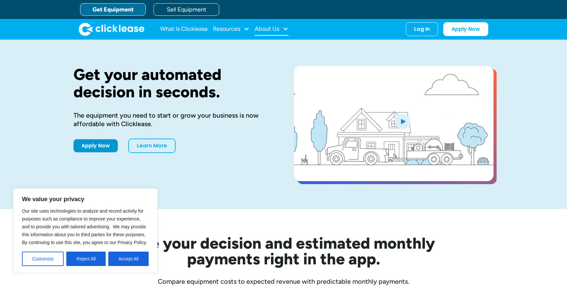
click at [286, 30] on div at bounding box center [285, 29] width 6 height 6
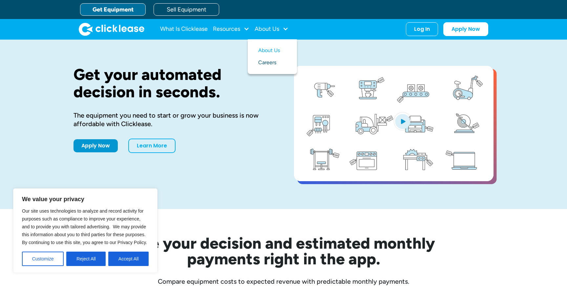
click at [270, 63] on link "Careers" at bounding box center [272, 63] width 28 height 12
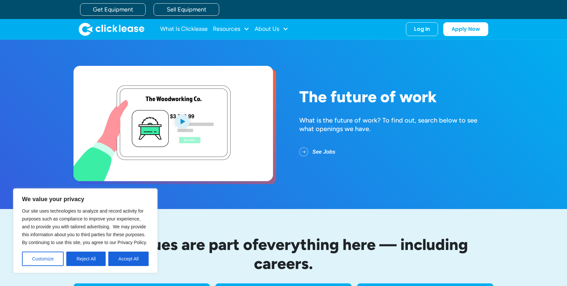
click at [324, 152] on link "See Jobs" at bounding box center [322, 152] width 47 height 17
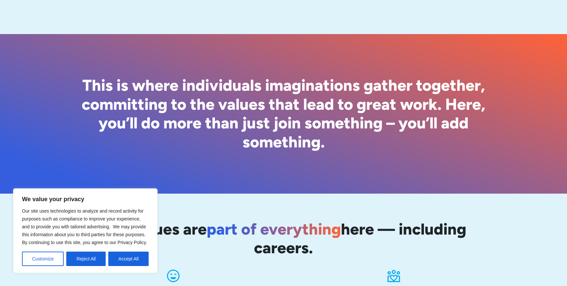
scroll to position [631, 0]
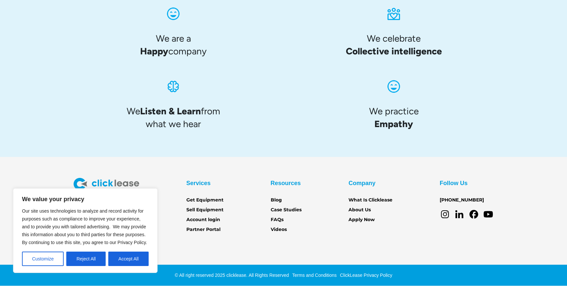
click at [464, 217] on icon at bounding box center [459, 214] width 10 height 10
